Goal: Navigation & Orientation: Find specific page/section

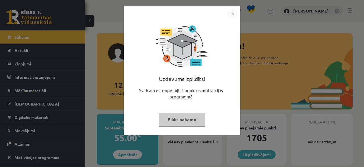
click at [233, 13] on img "Close" at bounding box center [232, 13] width 9 height 9
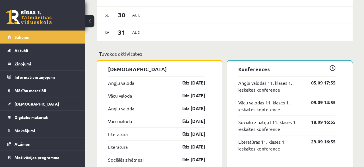
scroll to position [469, 0]
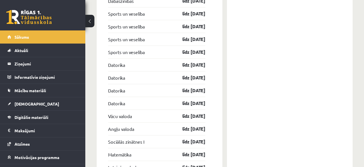
drag, startPoint x: 360, startPoint y: 164, endPoint x: 363, endPoint y: 161, distance: 3.6
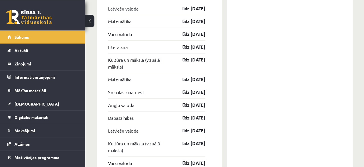
scroll to position [1062, 0]
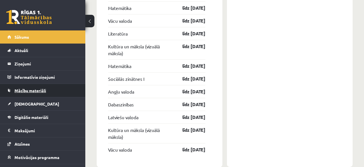
click at [27, 91] on span "Mācību materiāli" at bounding box center [30, 90] width 32 height 5
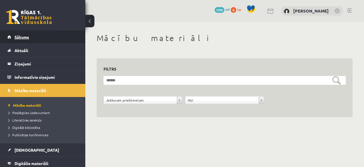
click at [25, 35] on span "Sākums" at bounding box center [21, 36] width 14 height 5
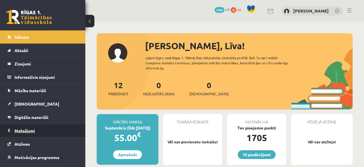
click at [31, 131] on legend "Maksājumi 0" at bounding box center [46, 130] width 64 height 13
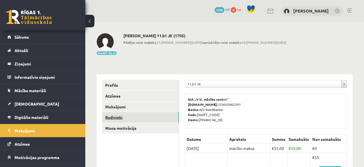
click at [112, 118] on link "Radinieki" at bounding box center [140, 117] width 76 height 11
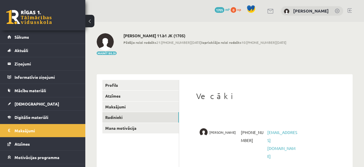
click at [349, 9] on link at bounding box center [349, 10] width 4 height 5
